Goal: Task Accomplishment & Management: Complete application form

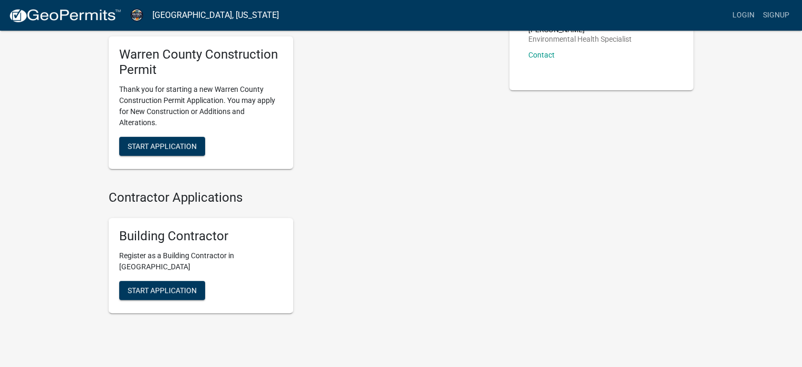
scroll to position [247, 0]
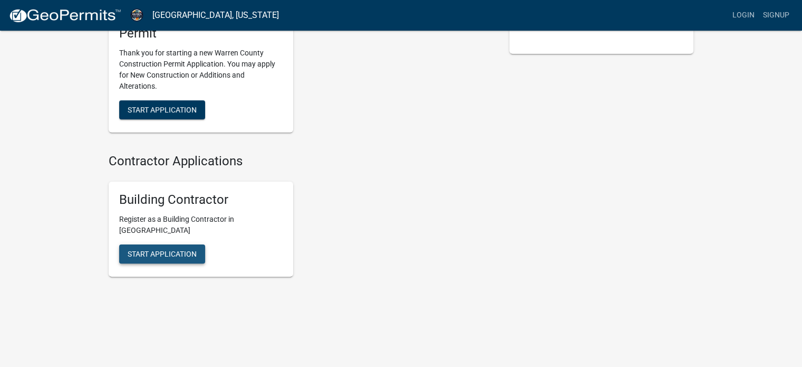
click at [151, 255] on span "Start Application" at bounding box center [162, 253] width 69 height 8
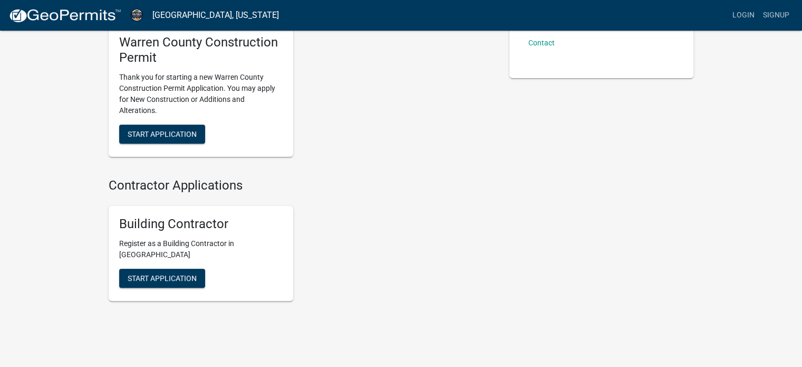
scroll to position [247, 0]
